Goal: Contribute content: Add original content to the website for others to see

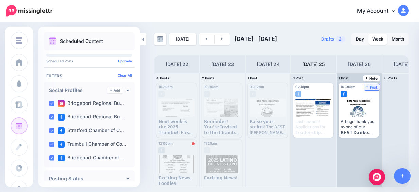
click at [373, 87] on span "Post" at bounding box center [372, 86] width 12 height 3
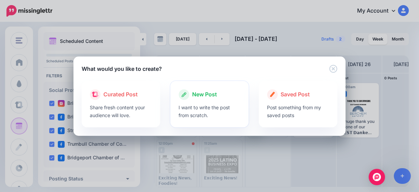
click at [211, 103] on p "I want to write the post from scratch." at bounding box center [210, 111] width 62 height 16
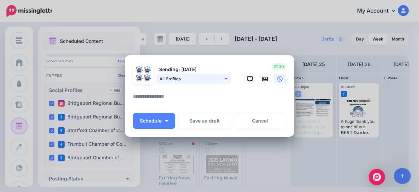
click at [206, 74] on link "All Profiles" at bounding box center [193, 79] width 75 height 10
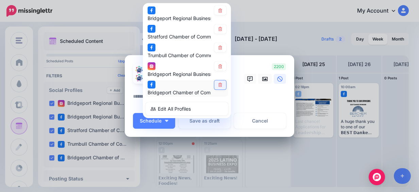
click at [214, 82] on link at bounding box center [220, 84] width 12 height 9
click at [220, 64] on icon at bounding box center [220, 66] width 5 height 4
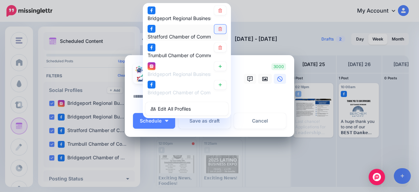
click at [219, 29] on icon at bounding box center [220, 29] width 5 height 4
click at [218, 9] on icon at bounding box center [220, 11] width 4 height 4
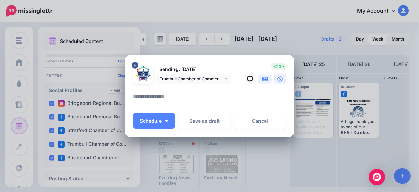
click at [264, 82] on link at bounding box center [265, 79] width 14 height 10
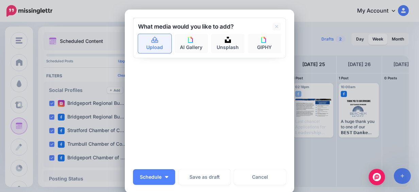
click at [145, 42] on link "Upload" at bounding box center [154, 43] width 33 height 19
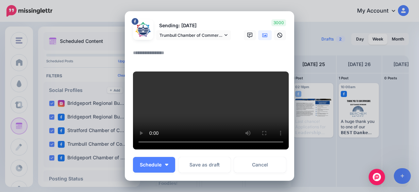
click at [159, 53] on textarea at bounding box center [211, 55] width 156 height 13
paste textarea "**********"
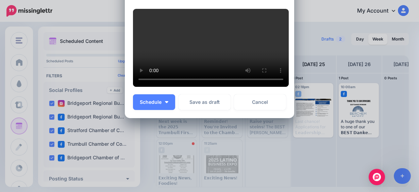
scroll to position [327, 0]
type textarea "**********"
click at [161, 97] on button "Schedule" at bounding box center [154, 102] width 42 height 16
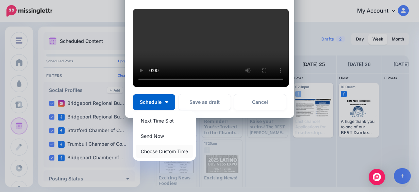
click at [185, 156] on link "Choose Custom Time" at bounding box center [164, 151] width 57 height 13
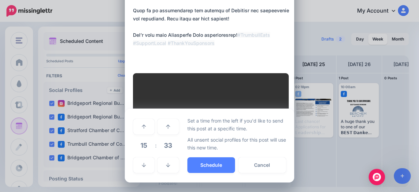
scroll to position [263, 0]
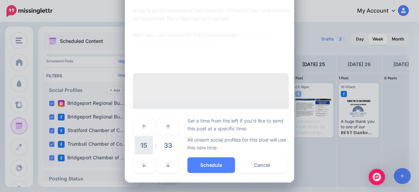
click at [141, 148] on span "15" at bounding box center [144, 145] width 18 height 18
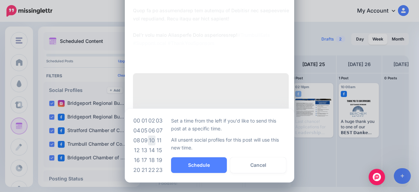
click at [149, 139] on td "10" at bounding box center [151, 140] width 7 height 10
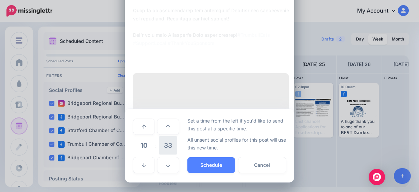
click at [159, 146] on span "33" at bounding box center [168, 145] width 18 height 18
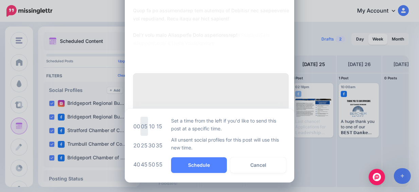
click at [141, 127] on td "05" at bounding box center [143, 126] width 7 height 19
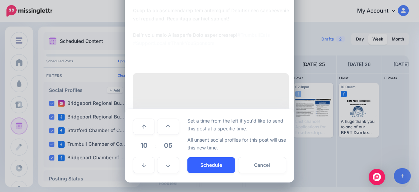
click at [203, 167] on button "Schedule" at bounding box center [211, 165] width 48 height 16
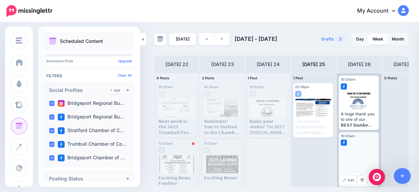
scroll to position [11, 0]
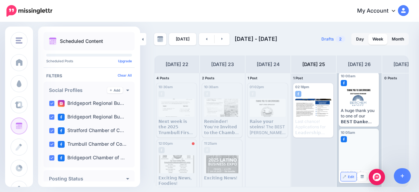
click at [352, 175] on span "Edit" at bounding box center [351, 176] width 6 height 3
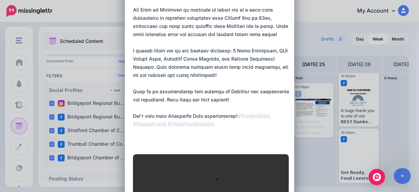
scroll to position [68, 0]
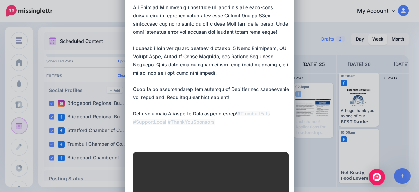
click at [253, 135] on textarea "**********" at bounding box center [211, 60] width 156 height 163
paste textarea "**********"
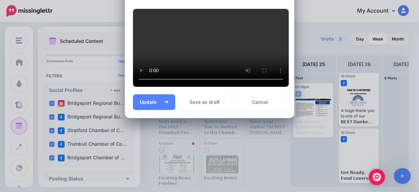
scroll to position [340, 0]
type textarea "**********"
click at [168, 110] on button "Update" at bounding box center [154, 102] width 42 height 16
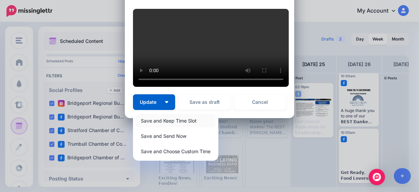
click at [191, 127] on link "Save and Keep Time Slot" at bounding box center [176, 120] width 80 height 13
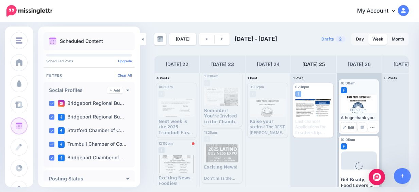
scroll to position [0, 0]
